Goal: Task Accomplishment & Management: Manage account settings

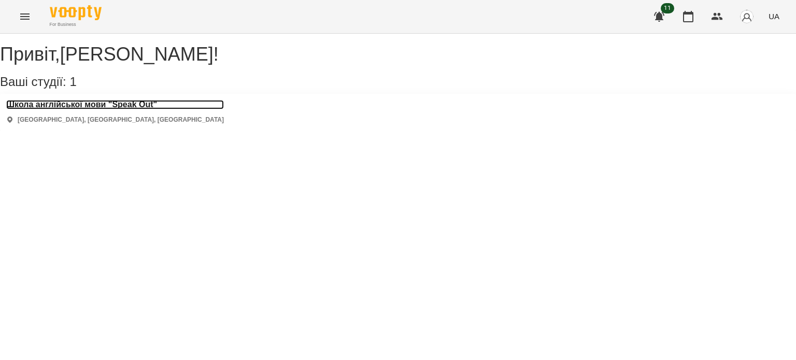
click at [138, 109] on h3 "Школа англійської мови "Speak Out"" at bounding box center [115, 104] width 218 height 9
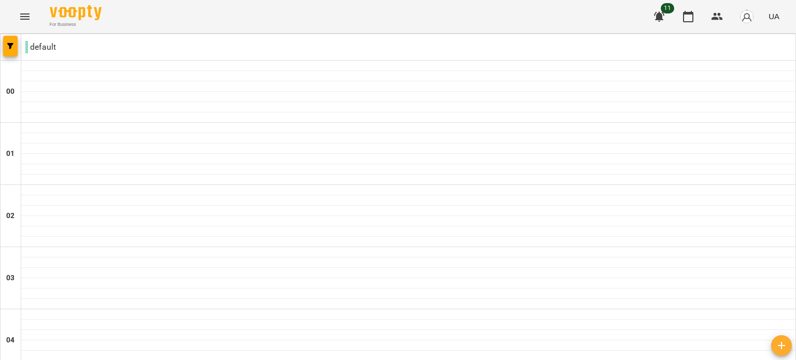
scroll to position [1018, 0]
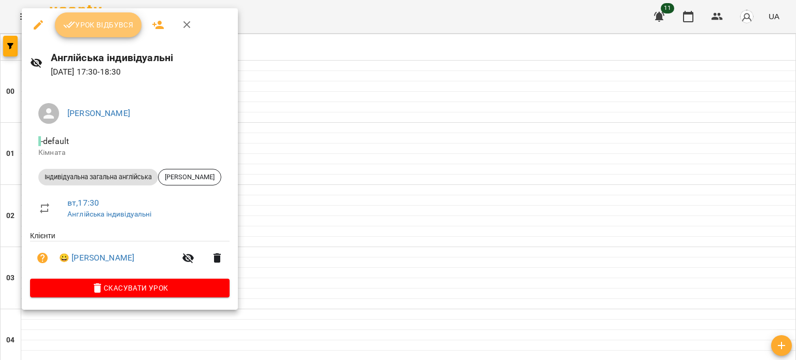
click at [104, 18] on button "Урок відбувся" at bounding box center [98, 24] width 87 height 25
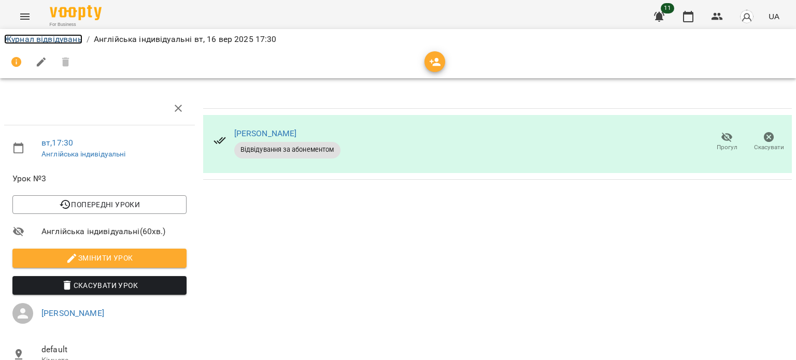
click at [60, 38] on link "Журнал відвідувань" at bounding box center [43, 39] width 78 height 10
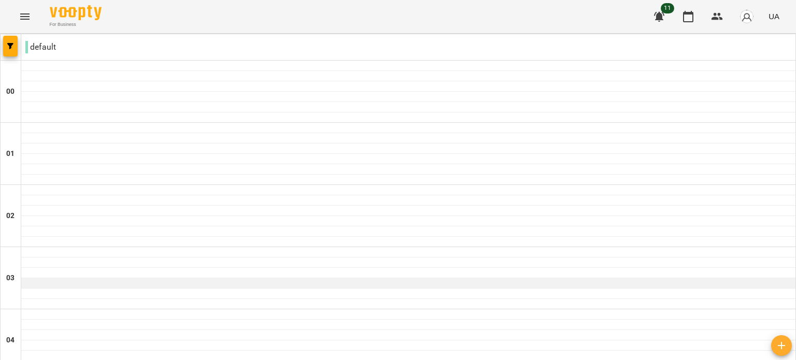
scroll to position [1155, 0]
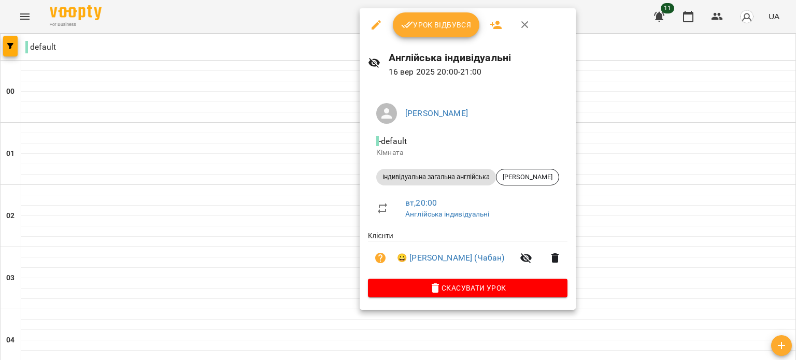
click at [428, 15] on button "Урок відбувся" at bounding box center [436, 24] width 87 height 25
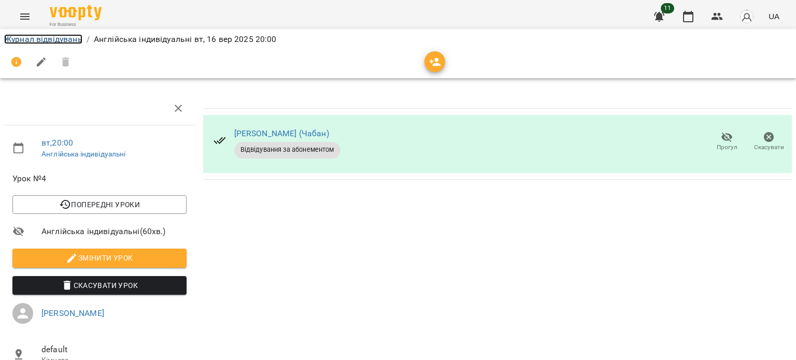
click at [73, 38] on link "Журнал відвідувань" at bounding box center [43, 39] width 78 height 10
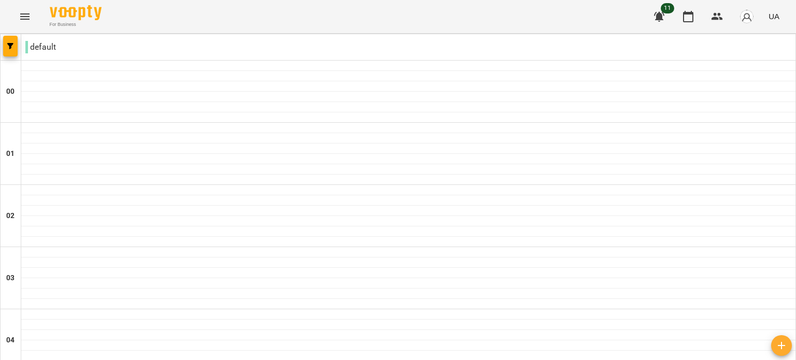
scroll to position [1193, 0]
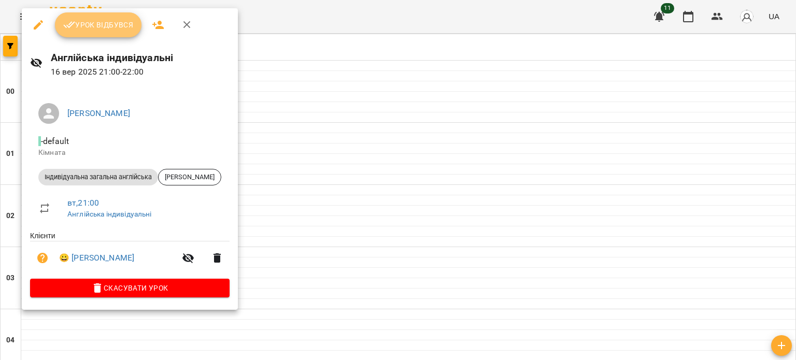
click at [97, 31] on span "Урок відбувся" at bounding box center [98, 25] width 70 height 12
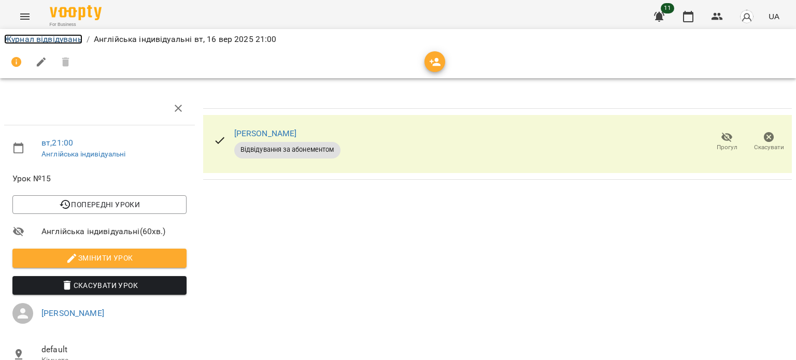
click at [66, 42] on link "Журнал відвідувань" at bounding box center [43, 39] width 78 height 10
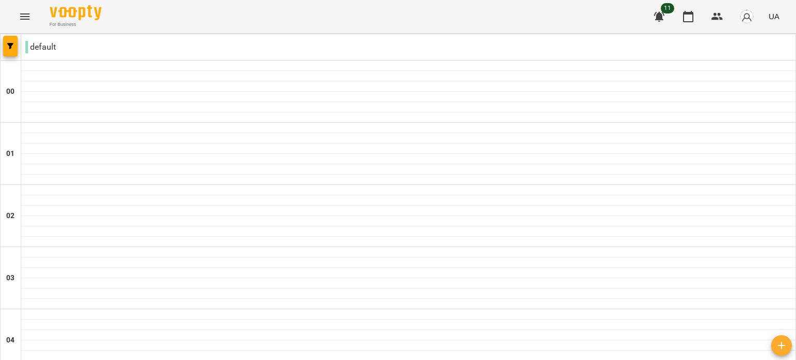
scroll to position [1199, 0]
